Goal: Register for event/course

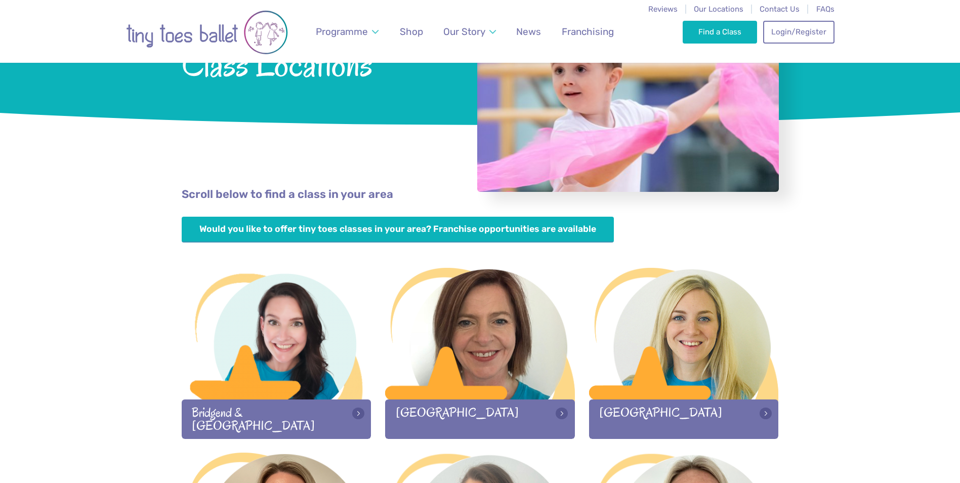
scroll to position [152, 0]
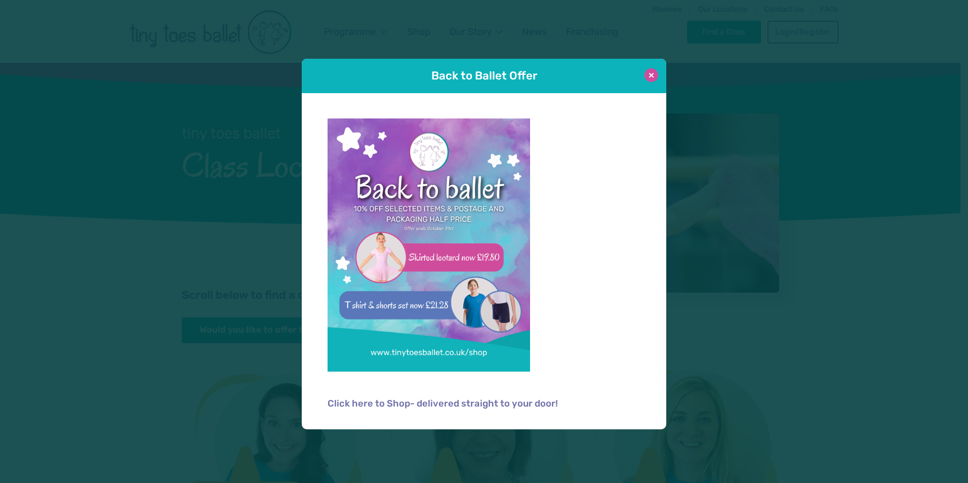
click at [649, 73] on button at bounding box center [651, 75] width 14 height 14
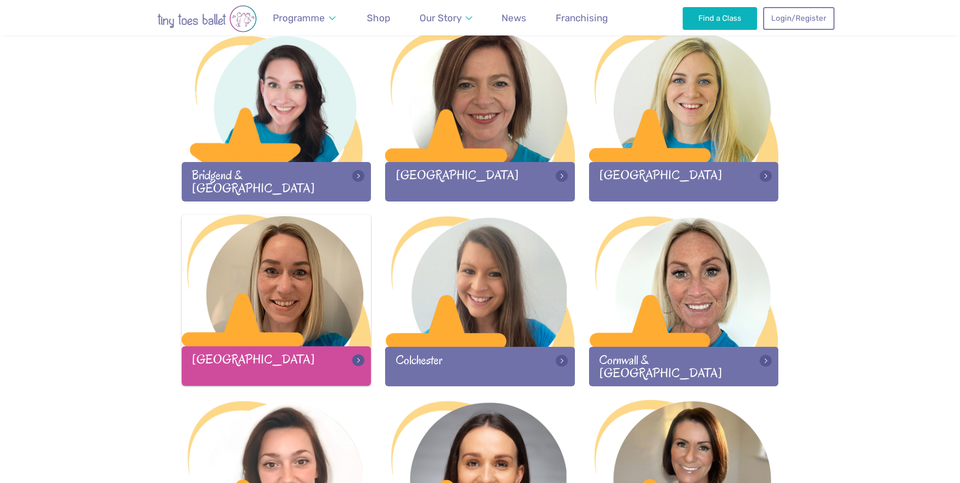
scroll to position [354, 0]
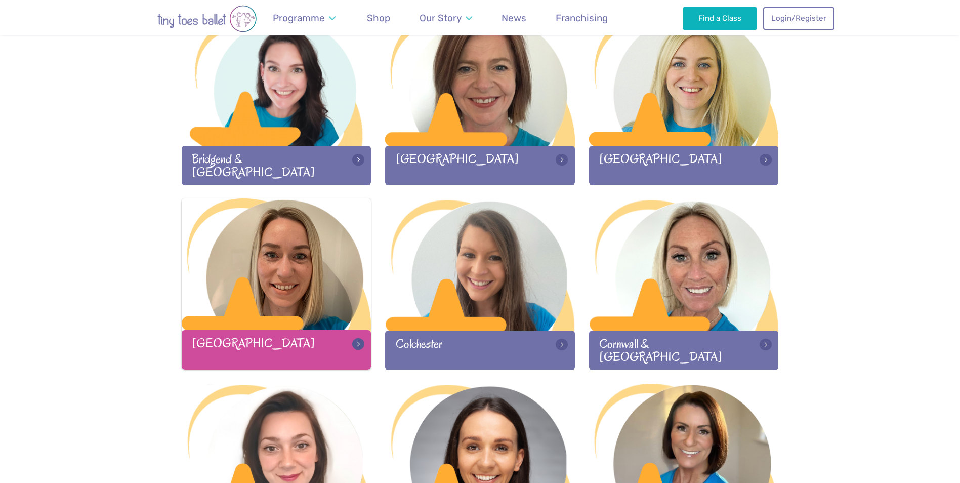
click at [282, 256] on div at bounding box center [277, 265] width 190 height 134
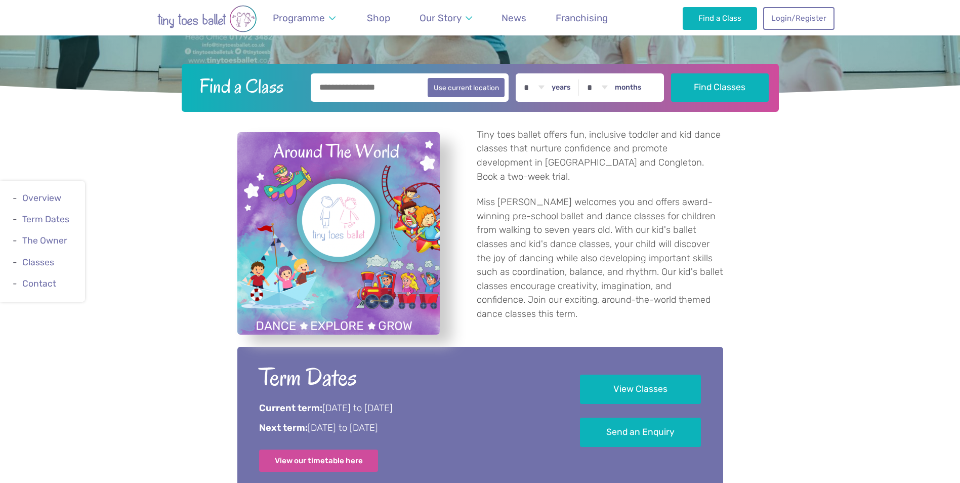
scroll to position [405, 0]
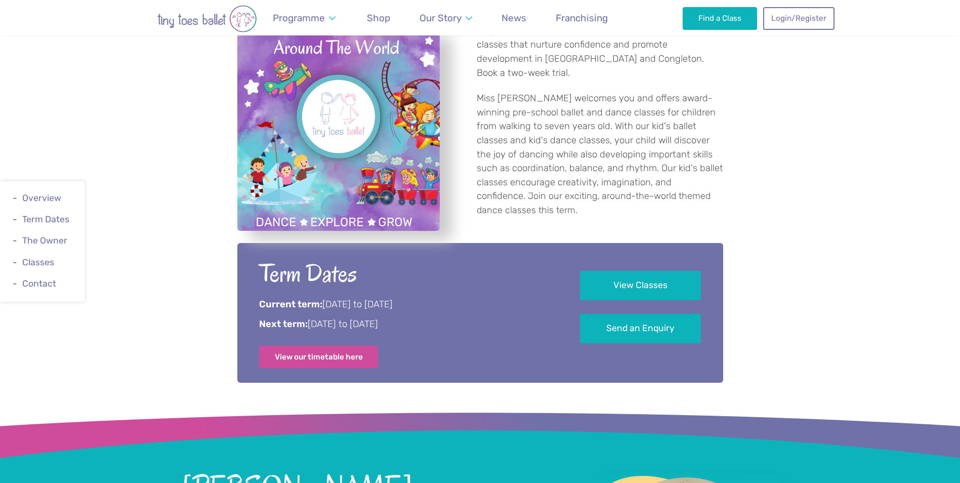
drag, startPoint x: 475, startPoint y: 325, endPoint x: 259, endPoint y: 300, distance: 218.1
click at [259, 300] on div "Term Dates Current term: 6th September to 20th October 2025 Next term: 3rd Nove…" at bounding box center [405, 313] width 293 height 111
copy div "Current term: 6th September to 20th October 2025 Next term: 3rd November to 14t…"
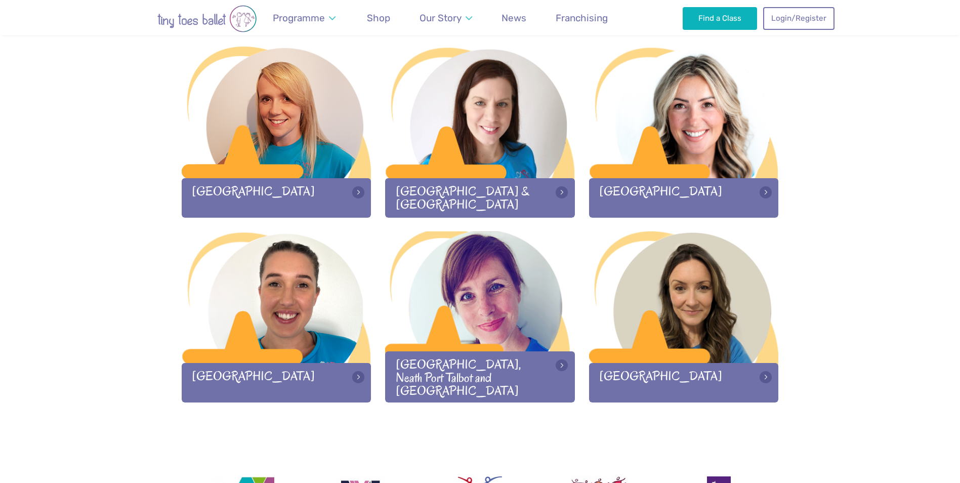
scroll to position [1266, 0]
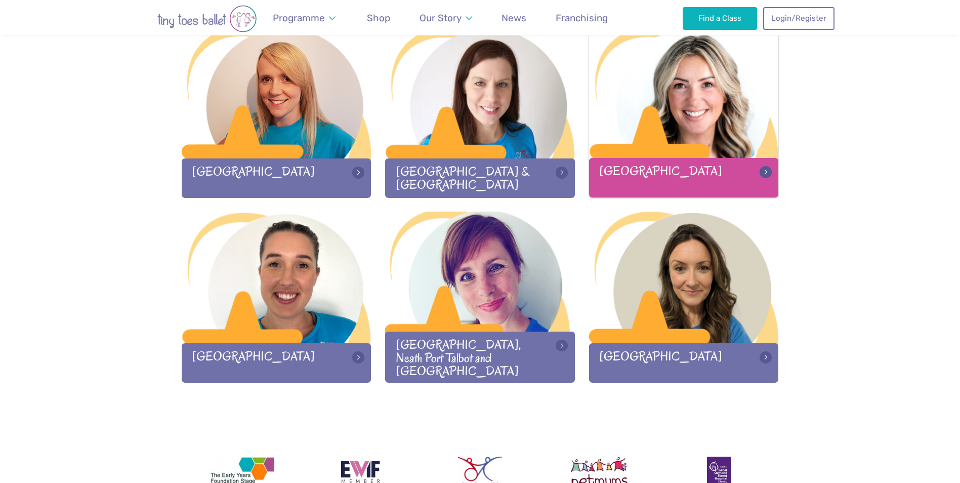
click at [625, 94] on div at bounding box center [684, 93] width 190 height 134
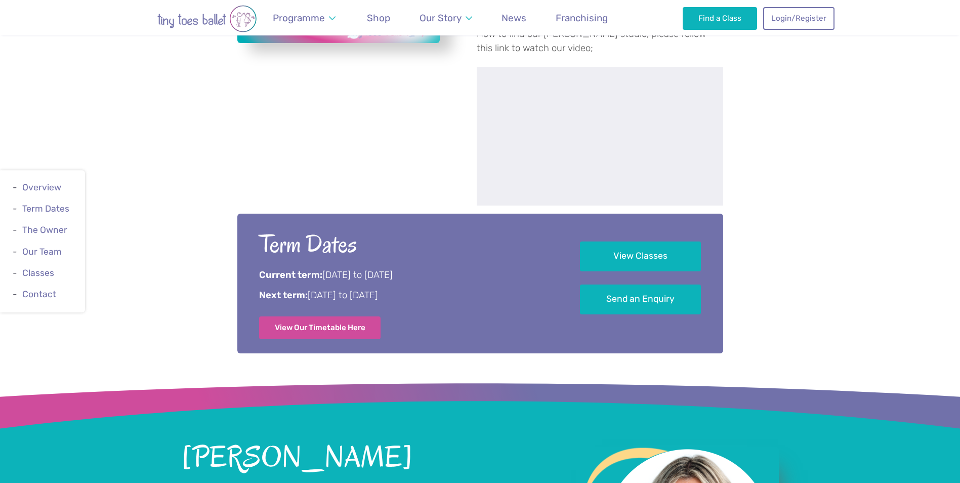
scroll to position [607, 0]
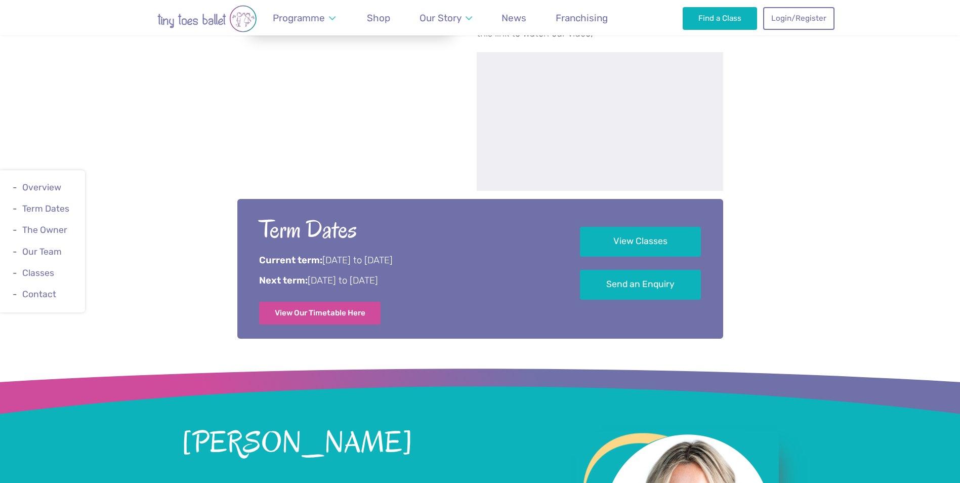
drag, startPoint x: 405, startPoint y: 284, endPoint x: 260, endPoint y: 263, distance: 146.9
click at [260, 263] on div "Term Dates Current term: 8th September to 19th October 2025 Next term: 3rd Nove…" at bounding box center [405, 269] width 293 height 111
click at [344, 318] on link "View Our Timetable Here" at bounding box center [320, 312] width 122 height 22
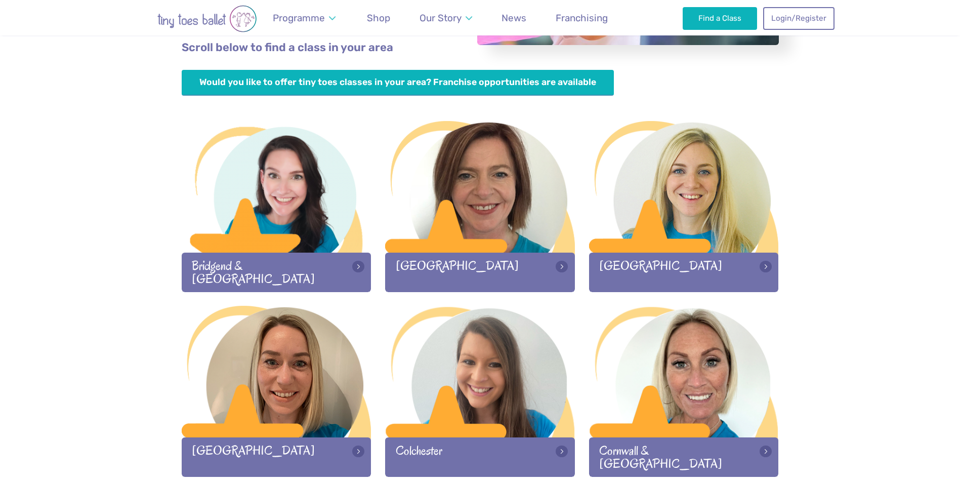
scroll to position [405, 0]
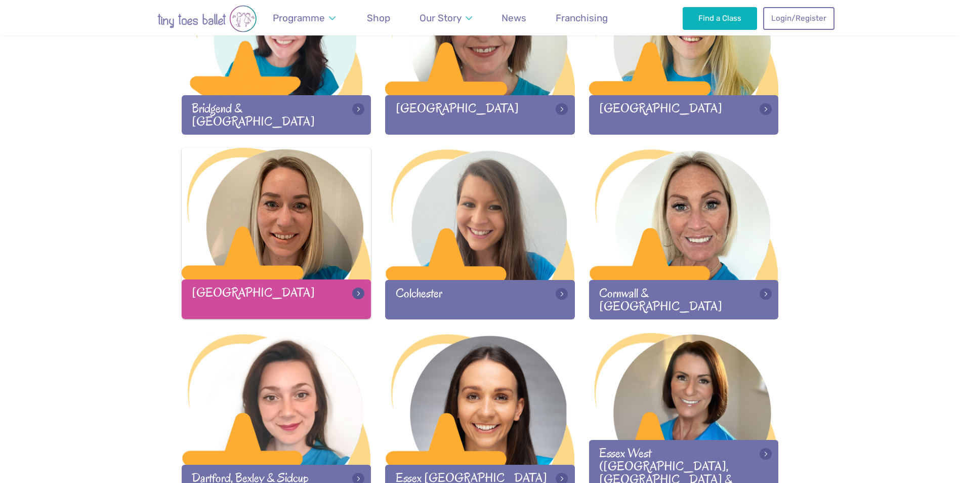
click at [314, 202] on div at bounding box center [277, 215] width 190 height 134
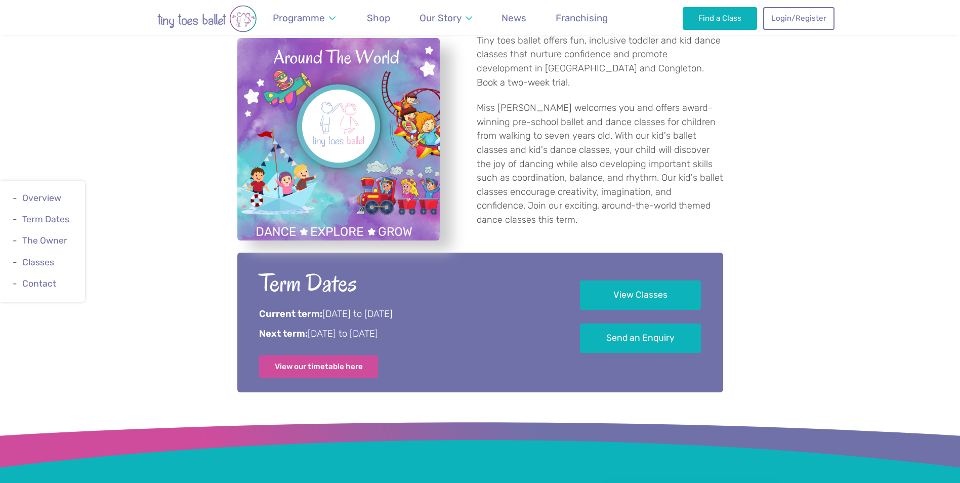
scroll to position [506, 0]
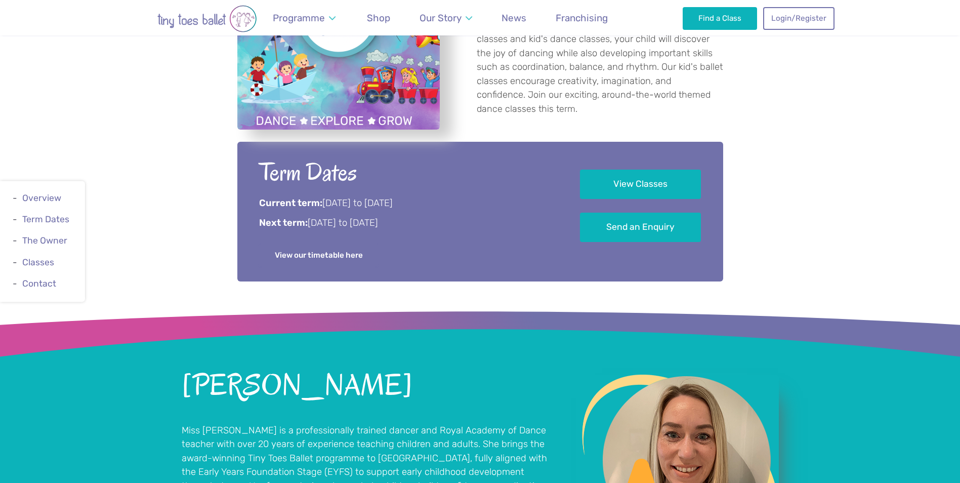
click at [328, 255] on link "View our timetable here" at bounding box center [318, 255] width 119 height 22
